Goal: Transaction & Acquisition: Purchase product/service

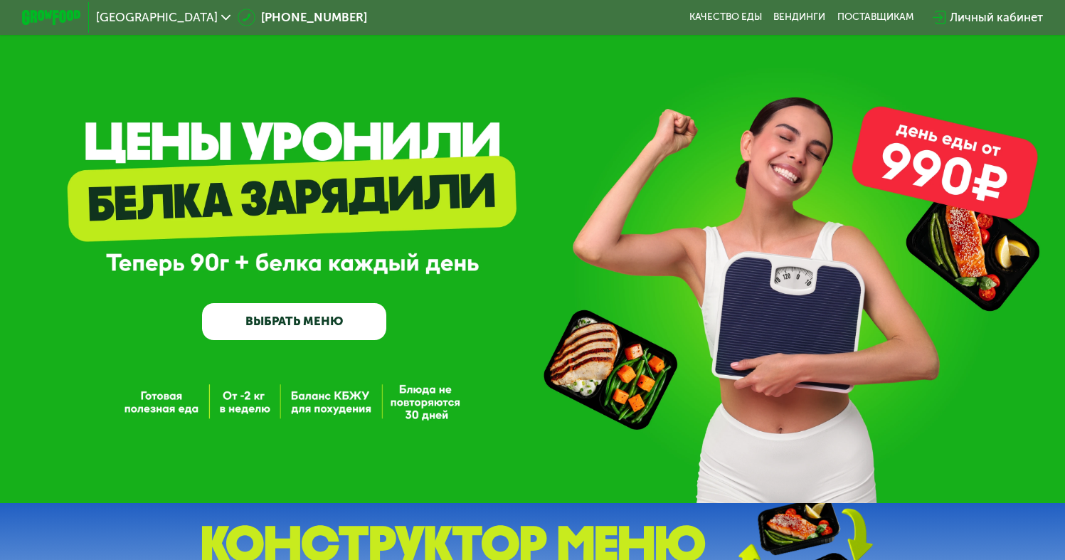
click at [302, 324] on link "ВЫБРАТЬ МЕНЮ" at bounding box center [294, 321] width 184 height 37
click at [60, 11] on img at bounding box center [51, 18] width 58 height 16
click at [55, 15] on img at bounding box center [51, 18] width 58 height 16
click at [343, 317] on link "ВЫБРАТЬ МЕНЮ" at bounding box center [294, 321] width 184 height 37
click at [176, 19] on span "[GEOGRAPHIC_DATA]" at bounding box center [157, 17] width 122 height 12
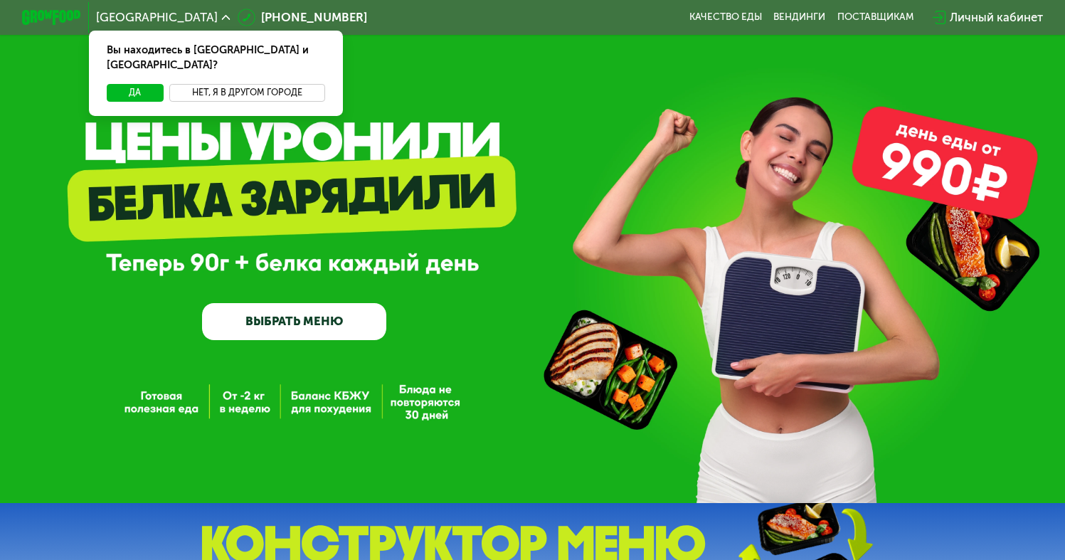
click at [230, 84] on button "Нет, я в другом городе" at bounding box center [247, 93] width 156 height 18
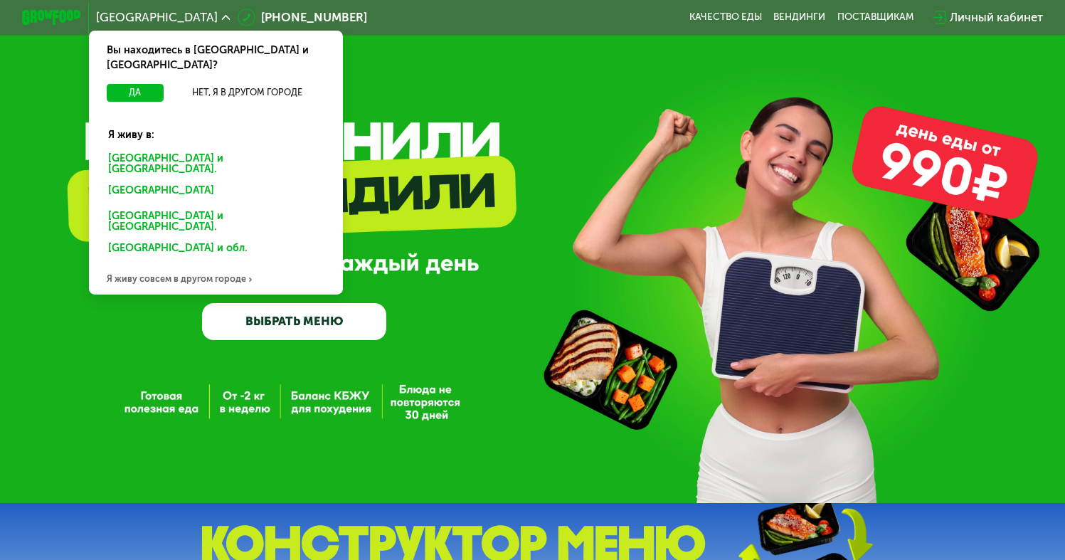
click at [156, 181] on div "Москве и обл." at bounding box center [212, 192] width 231 height 23
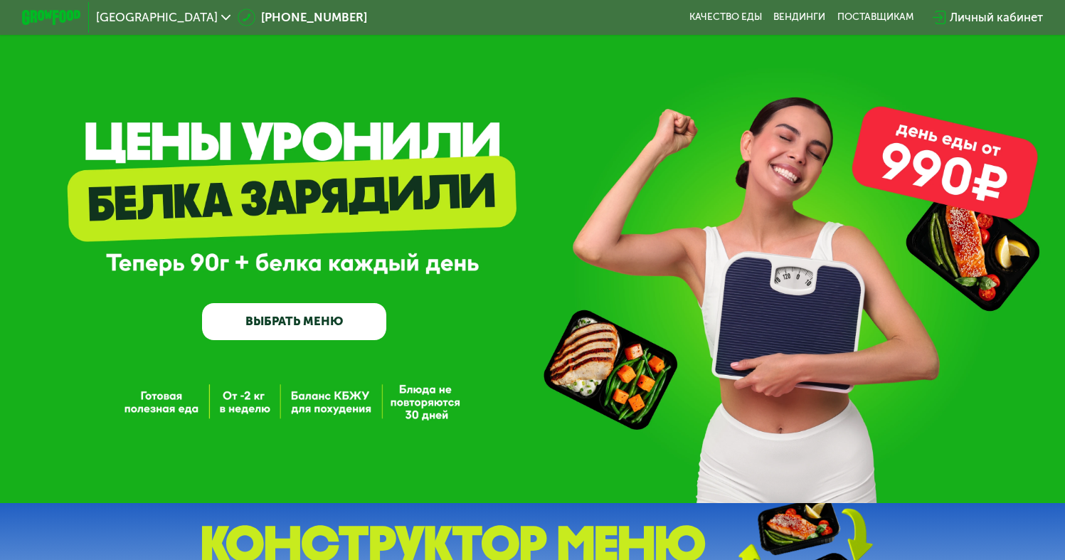
click at [129, 15] on span "[GEOGRAPHIC_DATA]" at bounding box center [157, 17] width 122 height 12
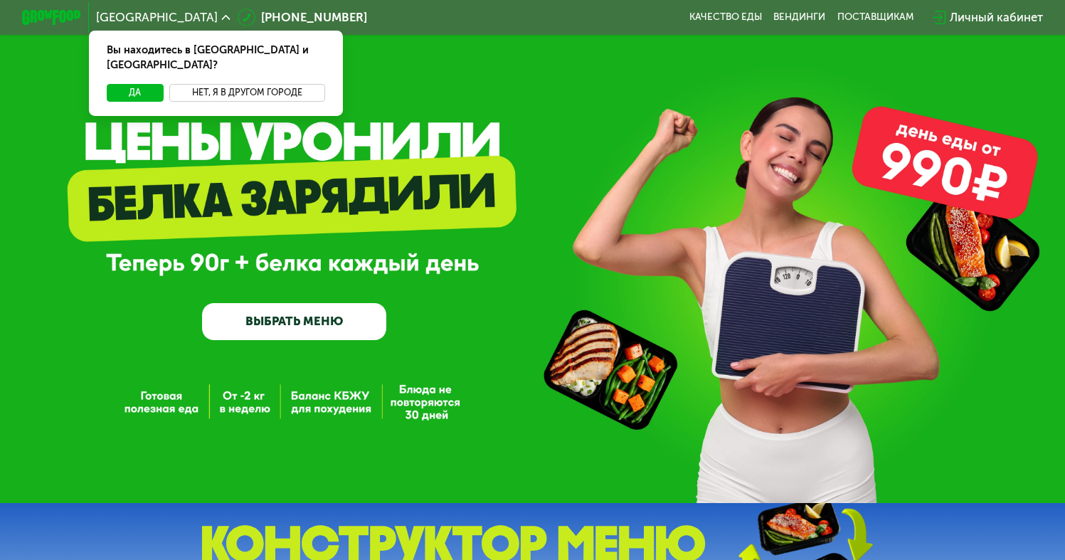
click at [215, 84] on button "Нет, я в другом городе" at bounding box center [247, 93] width 156 height 18
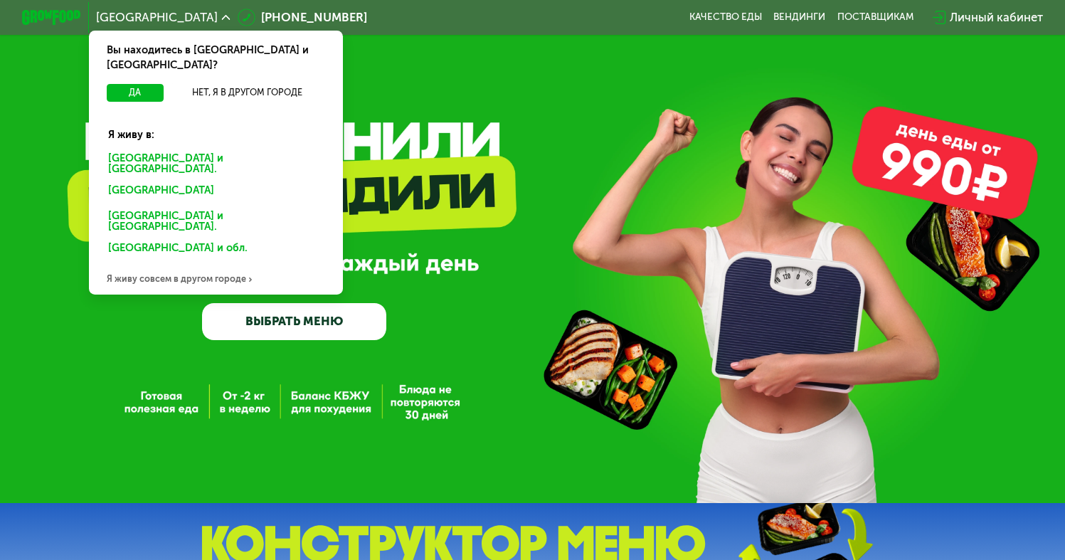
click at [170, 181] on div "Санкт-Петербурге и обл." at bounding box center [212, 192] width 231 height 23
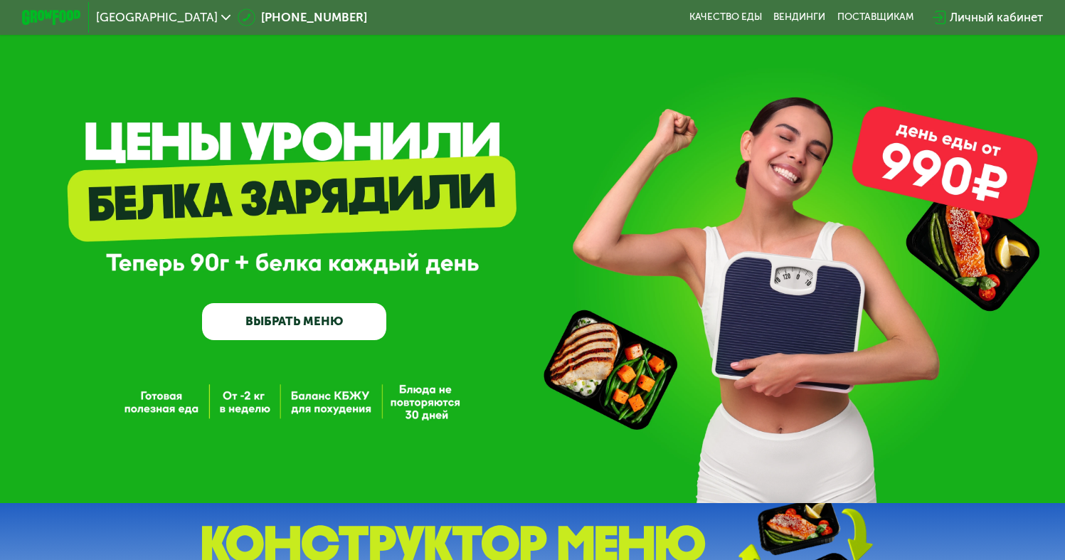
click at [160, 20] on span "[GEOGRAPHIC_DATA]" at bounding box center [157, 17] width 122 height 12
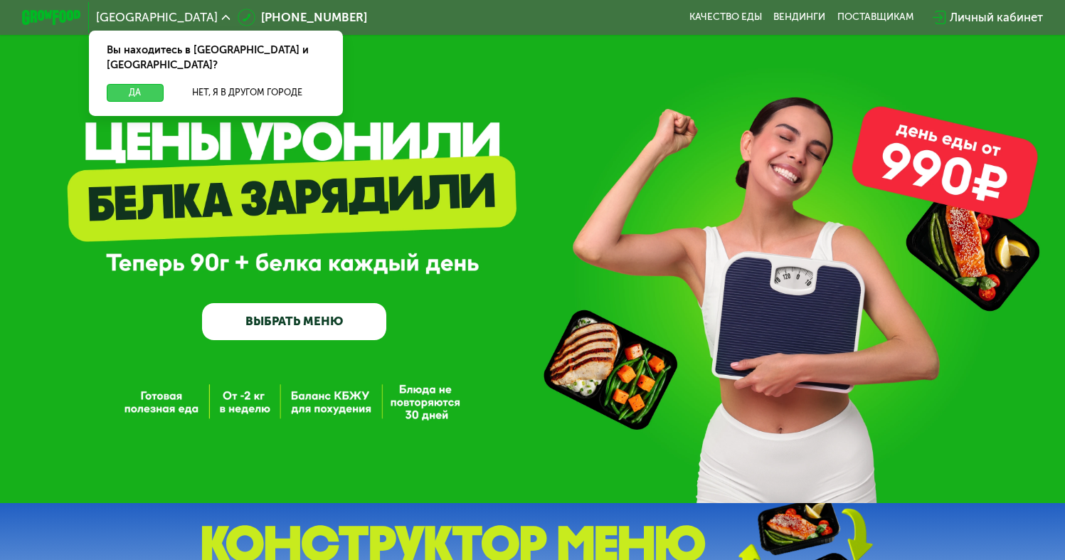
click at [137, 84] on button "Да" at bounding box center [135, 93] width 57 height 18
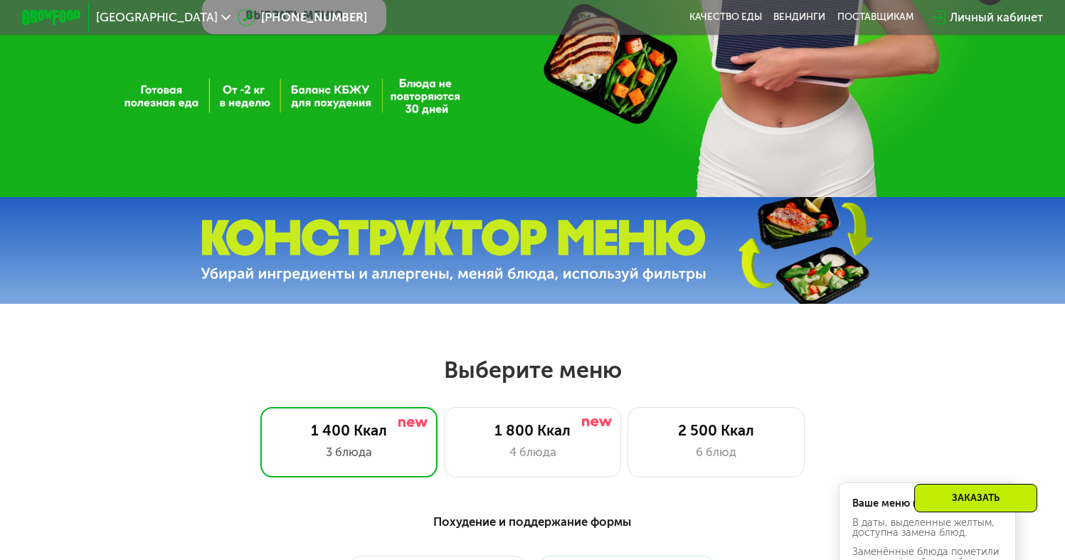
scroll to position [609, 0]
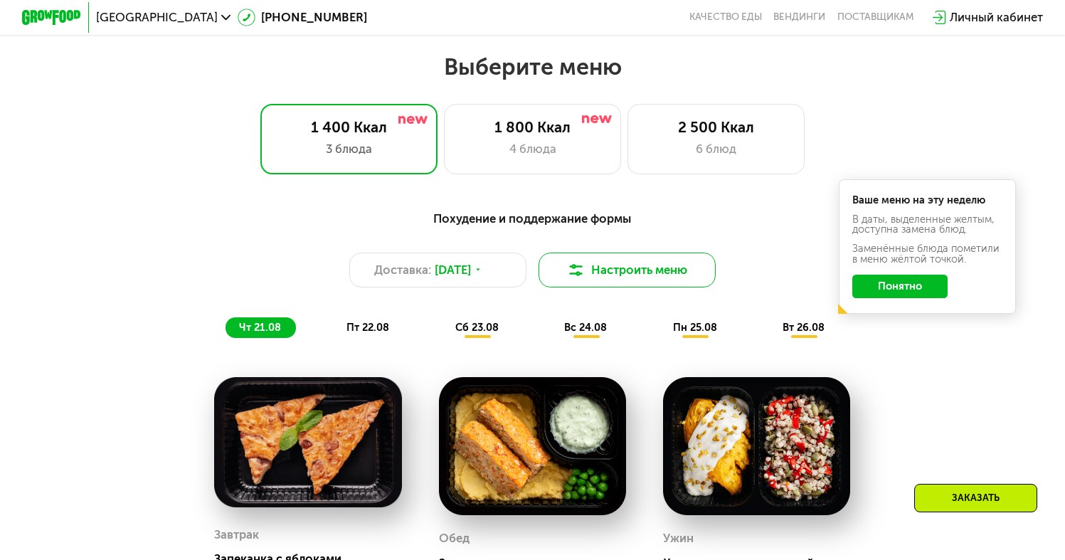
click at [642, 274] on button "Настроить меню" at bounding box center [628, 271] width 178 height 36
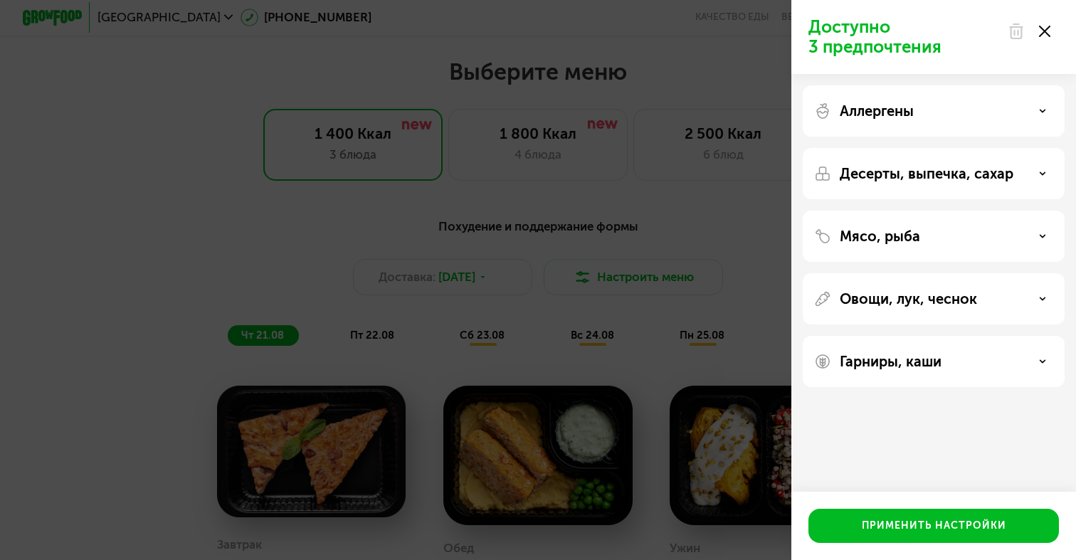
click at [649, 260] on div "Доступно 3 предпочтения Аллергены Десерты, выпечка, сахар Мясо, рыба Овощи, лук…" at bounding box center [538, 280] width 1076 height 560
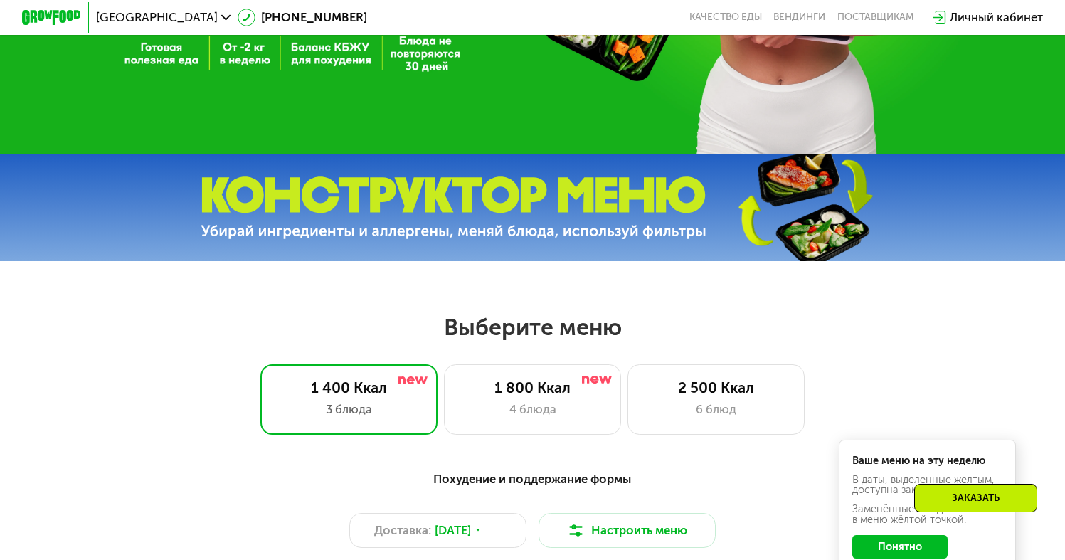
scroll to position [0, 0]
